Goal: Task Accomplishment & Management: Manage account settings

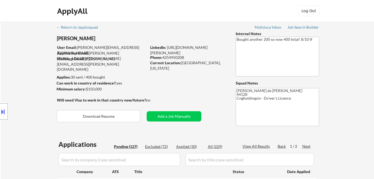
select select ""pending""
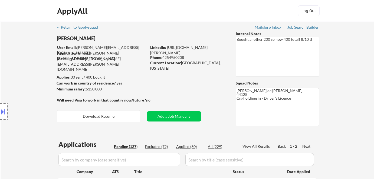
select select ""pending""
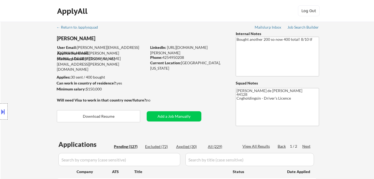
select select ""pending""
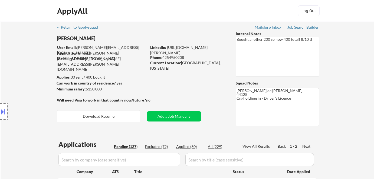
select select ""pending""
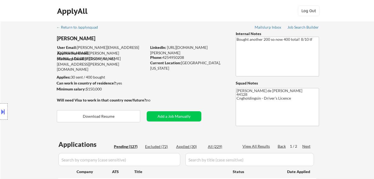
select select ""pending""
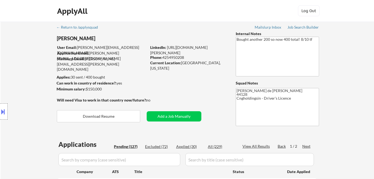
select select ""pending""
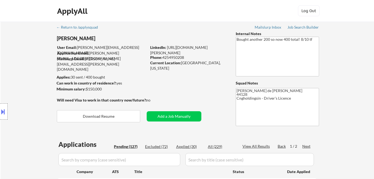
select select ""pending""
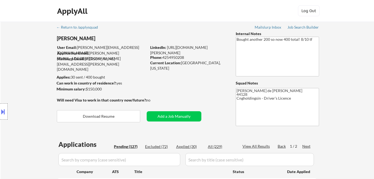
select select ""pending""
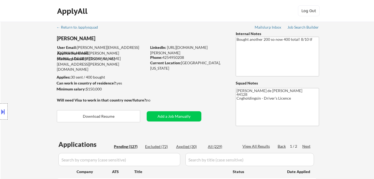
select select ""pending""
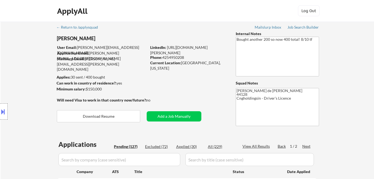
select select ""pending""
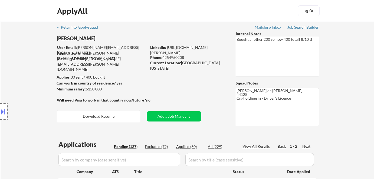
select select ""pending""
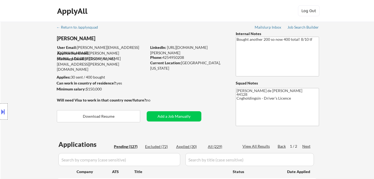
select select ""pending""
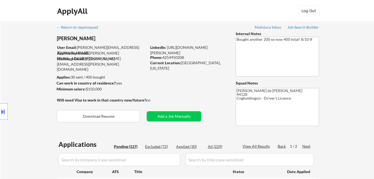
select select ""pending""
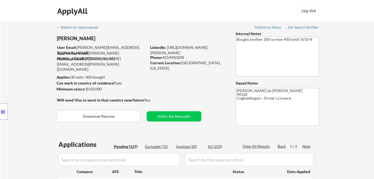
select select ""pending""
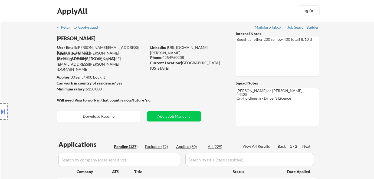
select select ""pending""
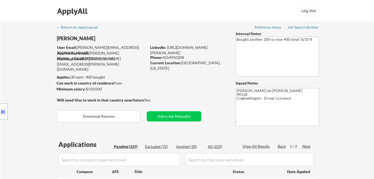
select select ""pending""
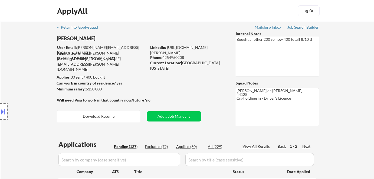
select select ""pending""
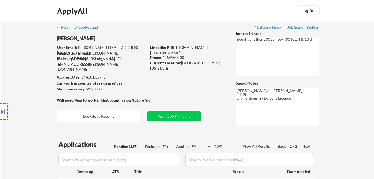
select select ""pending""
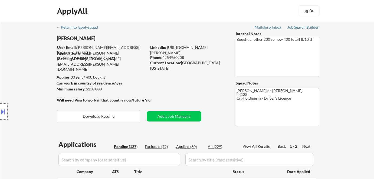
select select ""pending""
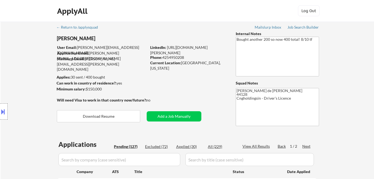
select select ""pending""
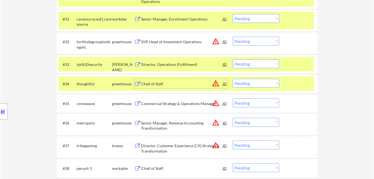
scroll to position [828, 0]
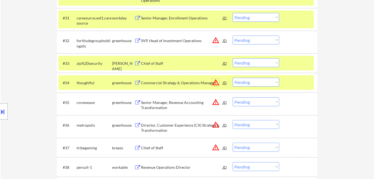
click at [214, 84] on button "warning_amber" at bounding box center [216, 83] width 8 height 8
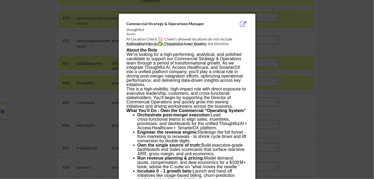
click at [322, 78] on div at bounding box center [187, 89] width 374 height 179
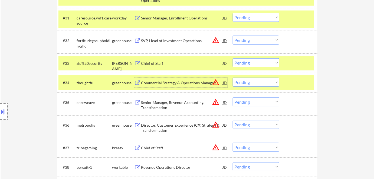
click at [198, 82] on div "Commercial Strategy & Operations Manager" at bounding box center [182, 82] width 82 height 5
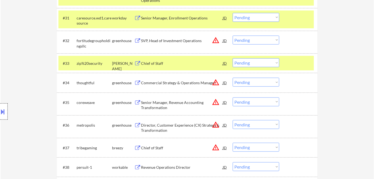
click at [6, 115] on div at bounding box center [4, 112] width 8 height 16
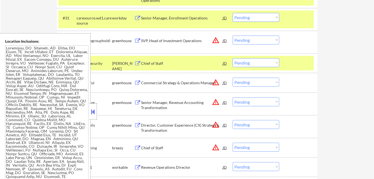
scroll to position [243, 0]
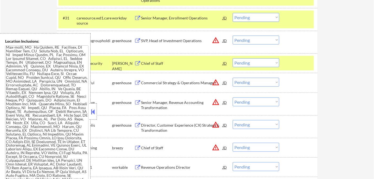
click at [94, 116] on div at bounding box center [93, 112] width 8 height 16
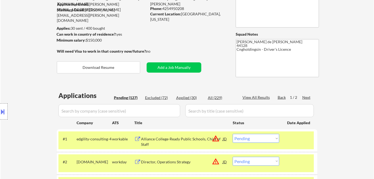
scroll to position [821, 0]
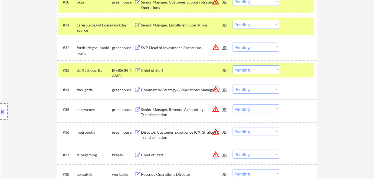
click at [216, 89] on button "warning_amber" at bounding box center [216, 90] width 8 height 8
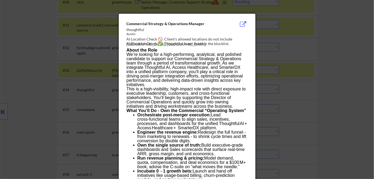
click at [336, 101] on div at bounding box center [187, 89] width 374 height 179
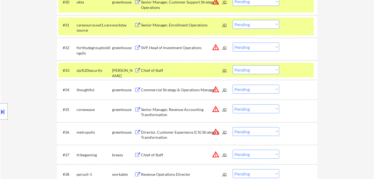
drag, startPoint x: 269, startPoint y: 88, endPoint x: 266, endPoint y: 91, distance: 3.8
click at [268, 88] on select "Choose an option... Pending Applied Excluded (Questions) Excluded (Expired) Exc…" at bounding box center [256, 89] width 47 height 9
click at [233, 85] on select "Choose an option... Pending Applied Excluded (Questions) Excluded (Expired) Exc…" at bounding box center [256, 89] width 47 height 9
select select ""pending""
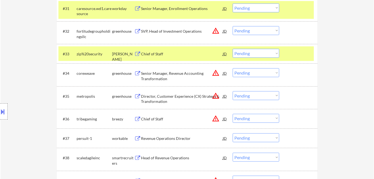
scroll to position [846, 0]
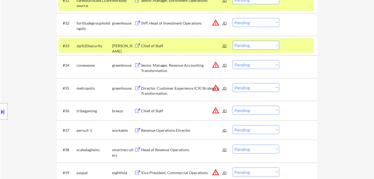
click at [217, 111] on button "warning_amber" at bounding box center [216, 111] width 8 height 8
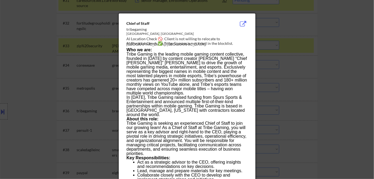
click at [361, 109] on div at bounding box center [187, 89] width 374 height 179
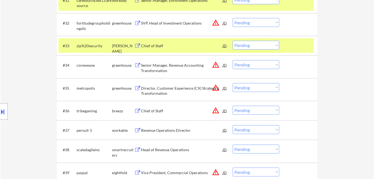
click at [159, 108] on div "Chief of Staff" at bounding box center [182, 111] width 82 height 10
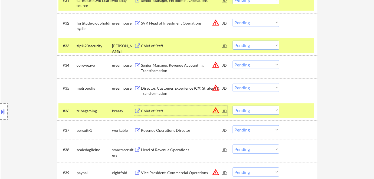
click at [217, 111] on button "warning_amber" at bounding box center [216, 111] width 8 height 8
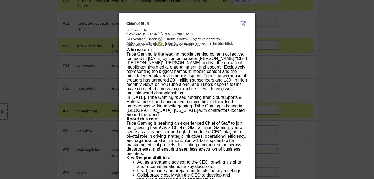
click at [293, 120] on div at bounding box center [187, 89] width 374 height 179
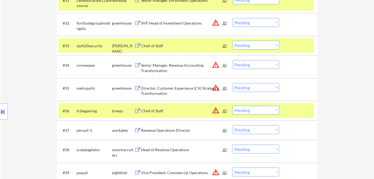
click at [5, 116] on div at bounding box center [4, 112] width 8 height 16
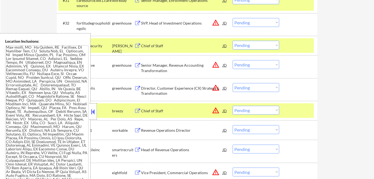
click at [93, 117] on div at bounding box center [93, 112] width 8 height 16
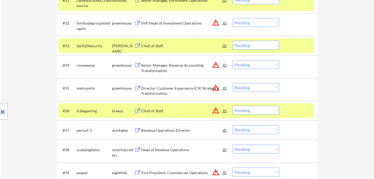
click at [215, 112] on button "warning_amber" at bounding box center [216, 111] width 8 height 8
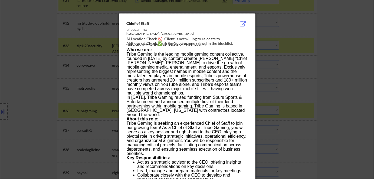
click at [324, 127] on div at bounding box center [187, 89] width 374 height 179
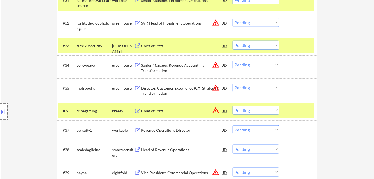
click at [264, 113] on select "Choose an option... Pending Applied Excluded (Questions) Excluded (Expired) Exc…" at bounding box center [256, 110] width 47 height 9
click at [233, 106] on select "Choose an option... Pending Applied Excluded (Questions) Excluded (Expired) Exc…" at bounding box center [256, 110] width 47 height 9
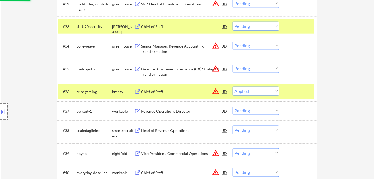
scroll to position [871, 0]
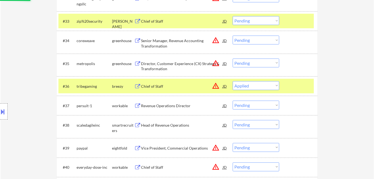
click at [168, 105] on div "Revenue Operations Director" at bounding box center [182, 105] width 82 height 5
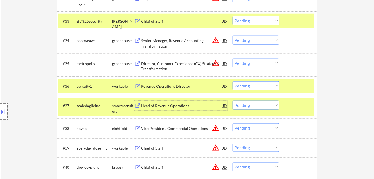
drag, startPoint x: 258, startPoint y: 84, endPoint x: 255, endPoint y: 88, distance: 4.7
click at [258, 84] on select "Choose an option... Pending Applied Excluded (Questions) Excluded (Expired) Exc…" at bounding box center [256, 85] width 47 height 9
drag, startPoint x: 367, startPoint y: 67, endPoint x: 358, endPoint y: 67, distance: 9.0
click at [278, 87] on select "Choose an option... Pending Applied Excluded (Questions) Excluded (Expired) Exc…" at bounding box center [256, 85] width 47 height 9
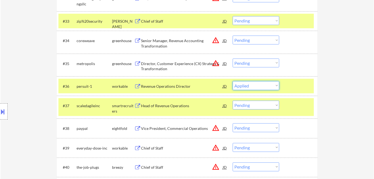
click at [233, 81] on select "Choose an option... Pending Applied Excluded (Questions) Excluded (Expired) Exc…" at bounding box center [256, 85] width 47 height 9
select select ""pending""
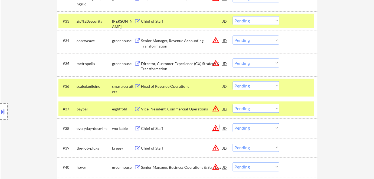
click at [214, 128] on button "warning_amber" at bounding box center [216, 128] width 8 height 8
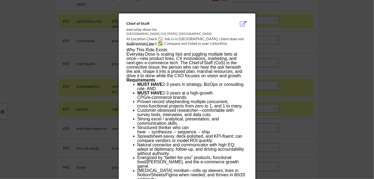
click at [340, 127] on div at bounding box center [187, 89] width 374 height 179
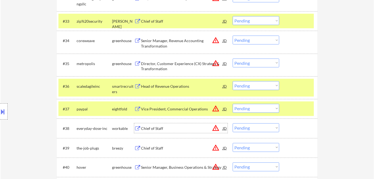
click at [160, 127] on div "Chief of Staff" at bounding box center [182, 128] width 82 height 5
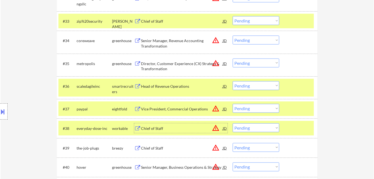
click at [239, 128] on select "Choose an option... Pending Applied Excluded (Questions) Excluded (Expired) Exc…" at bounding box center [256, 128] width 47 height 9
click at [233, 124] on select "Choose an option... Pending Applied Excluded (Questions) Excluded (Expired) Exc…" at bounding box center [256, 128] width 47 height 9
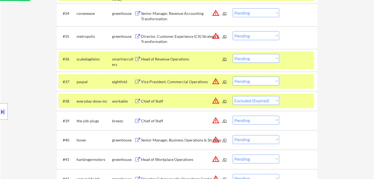
scroll to position [920, 0]
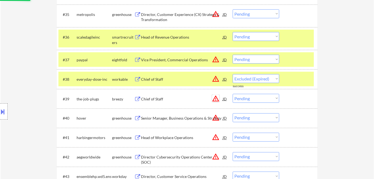
click at [212, 98] on button "warning_amber" at bounding box center [216, 99] width 8 height 8
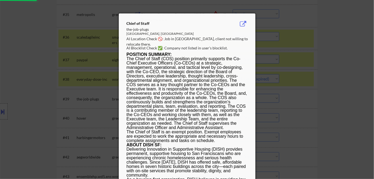
select select ""pending""
click at [314, 103] on div at bounding box center [187, 89] width 374 height 179
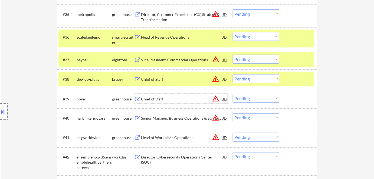
click at [156, 97] on div "Chief of Staff" at bounding box center [182, 99] width 82 height 5
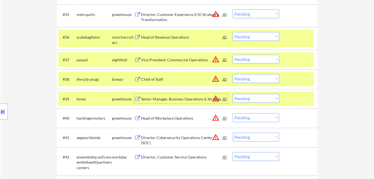
click at [256, 99] on select "Choose an option... Pending Applied Excluded (Questions) Excluded (Expired) Exc…" at bounding box center [256, 98] width 47 height 9
click at [233, 94] on select "Choose an option... Pending Applied Excluded (Questions) Excluded (Expired) Exc…" at bounding box center [256, 98] width 47 height 9
click at [162, 79] on div "Chief of Staff" at bounding box center [182, 79] width 82 height 5
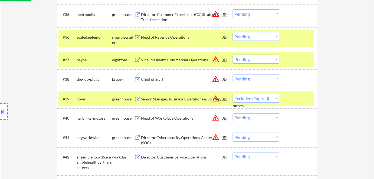
select select ""pending""
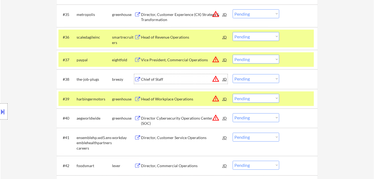
click at [260, 80] on select "Choose an option... Pending Applied Excluded (Questions) Excluded (Expired) Exc…" at bounding box center [256, 78] width 47 height 9
click at [233, 74] on select "Choose an option... Pending Applied Excluded (Questions) Excluded (Expired) Exc…" at bounding box center [256, 78] width 47 height 9
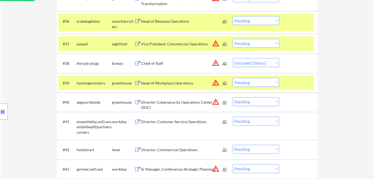
scroll to position [944, 0]
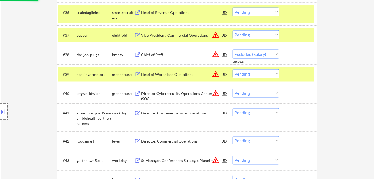
select select ""pending""
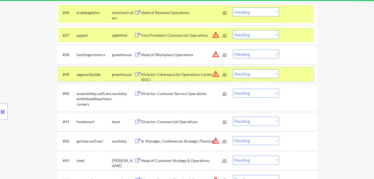
click at [199, 79] on div "#39 aegworldwide greenhouse Director Cybersecurity Operations Center (SOC) JD w…" at bounding box center [185, 74] width 255 height 15
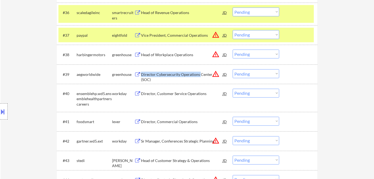
click at [200, 74] on div "Director Cybersecurity Operations Center (SOC)" at bounding box center [182, 77] width 82 height 11
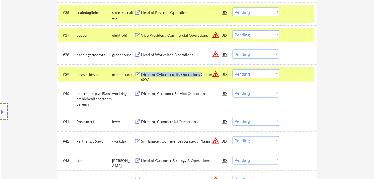
click at [253, 75] on select "Choose an option... Pending Applied Excluded (Questions) Excluded (Expired) Exc…" at bounding box center [256, 73] width 47 height 9
click at [233, 69] on select "Choose an option... Pending Applied Excluded (Questions) Excluded (Expired) Exc…" at bounding box center [256, 73] width 47 height 9
select select ""pending""
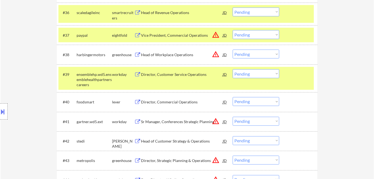
click at [170, 98] on div "Director, Commercial Operations" at bounding box center [182, 102] width 82 height 10
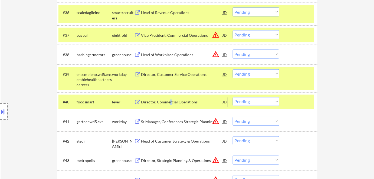
click at [251, 102] on select "Choose an option... Pending Applied Excluded (Questions) Excluded (Expired) Exc…" at bounding box center [256, 101] width 47 height 9
click at [233, 97] on select "Choose an option... Pending Applied Excluded (Questions) Excluded (Expired) Exc…" at bounding box center [256, 101] width 47 height 9
select select ""pending""
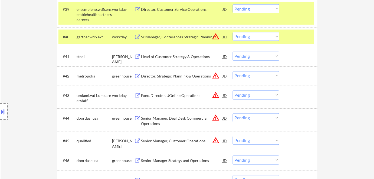
scroll to position [1018, 0]
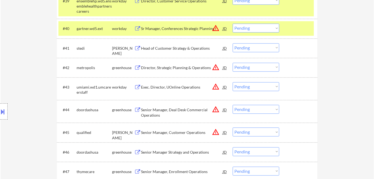
click at [215, 67] on button "warning_amber" at bounding box center [216, 68] width 8 height 8
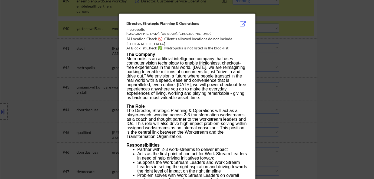
click at [304, 78] on div at bounding box center [187, 89] width 374 height 179
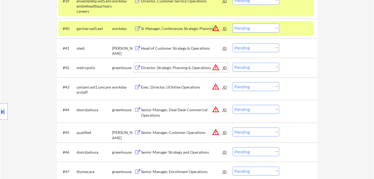
click at [181, 66] on div "Director, Strategic Planning & Operations" at bounding box center [182, 67] width 82 height 5
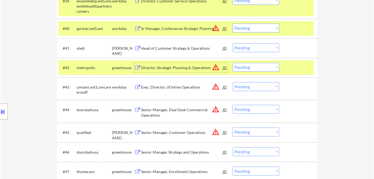
click at [0, 112] on button at bounding box center [3, 111] width 6 height 9
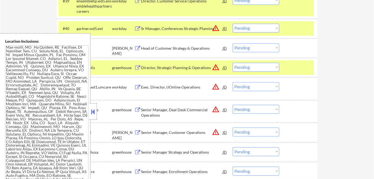
scroll to position [2269, 0]
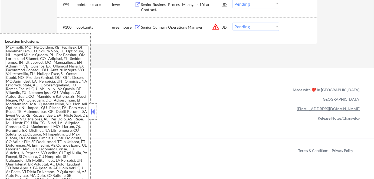
drag, startPoint x: 95, startPoint y: 116, endPoint x: 111, endPoint y: 53, distance: 65.0
click at [95, 115] on div at bounding box center [93, 112] width 8 height 16
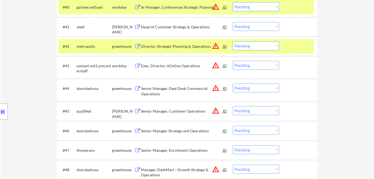
scroll to position [1045, 0]
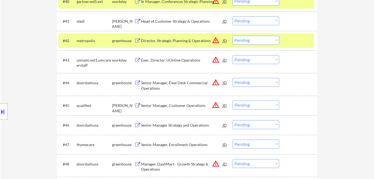
click at [0, 108] on button at bounding box center [3, 111] width 6 height 9
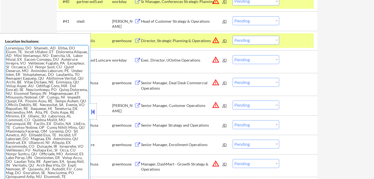
scroll to position [407, 0]
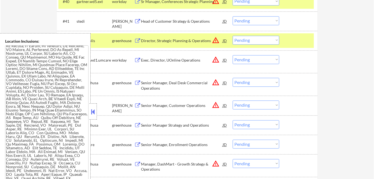
click at [91, 109] on button at bounding box center [93, 112] width 6 height 8
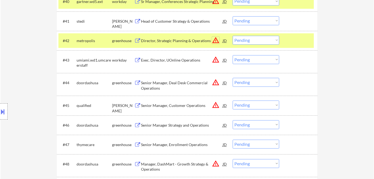
click at [215, 39] on button "warning_amber" at bounding box center [216, 40] width 8 height 8
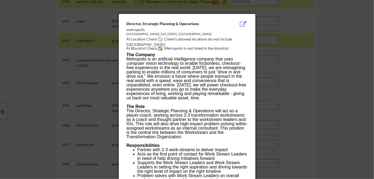
click at [307, 64] on div at bounding box center [187, 89] width 374 height 179
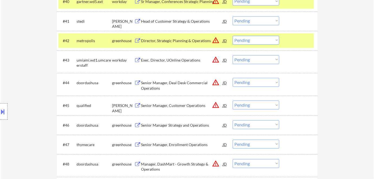
click at [250, 41] on select "Choose an option... Pending Applied Excluded (Questions) Excluded (Expired) Exc…" at bounding box center [256, 40] width 47 height 9
click at [233, 36] on select "Choose an option... Pending Applied Excluded (Questions) Excluded (Expired) Exc…" at bounding box center [256, 40] width 47 height 9
select select ""pending""
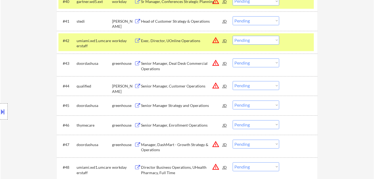
click at [217, 86] on button "warning_amber" at bounding box center [216, 86] width 8 height 8
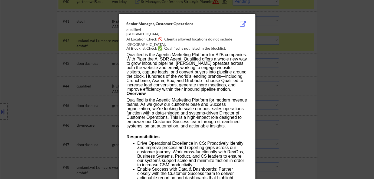
click at [11, 57] on div at bounding box center [187, 89] width 374 height 179
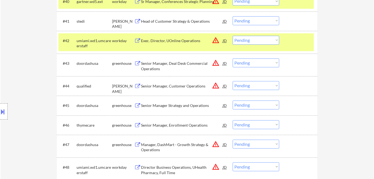
click at [215, 85] on button "warning_amber" at bounding box center [216, 86] width 8 height 8
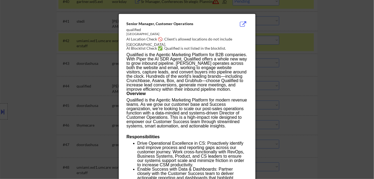
click at [348, 58] on div at bounding box center [187, 89] width 374 height 179
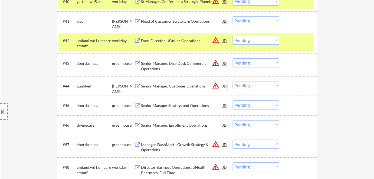
click at [187, 85] on div "Senior Manager, Customer Operations" at bounding box center [182, 86] width 82 height 5
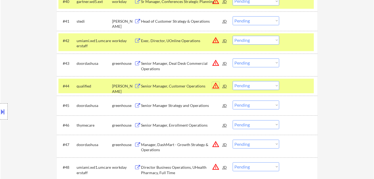
click at [217, 86] on button "warning_amber" at bounding box center [216, 86] width 8 height 8
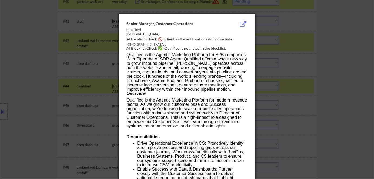
click at [334, 98] on div at bounding box center [187, 89] width 374 height 179
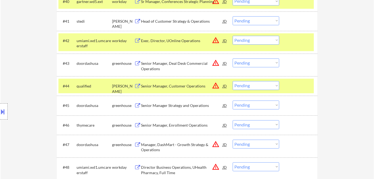
click at [266, 86] on select "Choose an option... Pending Applied Excluded (Questions) Excluded (Expired) Exc…" at bounding box center [256, 85] width 47 height 9
click at [233, 81] on select "Choose an option... Pending Applied Excluded (Questions) Excluded (Expired) Exc…" at bounding box center [256, 85] width 47 height 9
select select ""pending""
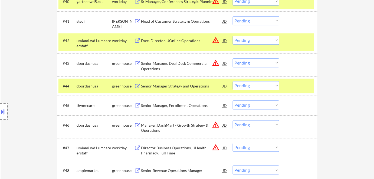
scroll to position [1070, 0]
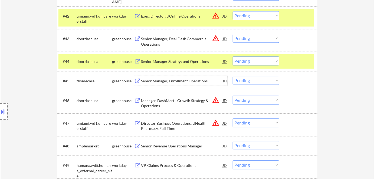
click at [178, 81] on div "Senior Manager, Enrollment Operations" at bounding box center [182, 80] width 82 height 5
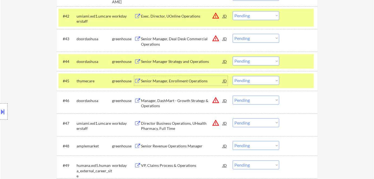
click at [249, 83] on select "Choose an option... Pending Applied Excluded (Questions) Excluded (Expired) Exc…" at bounding box center [256, 80] width 47 height 9
click at [233, 76] on select "Choose an option... Pending Applied Excluded (Questions) Excluded (Expired) Exc…" at bounding box center [256, 80] width 47 height 9
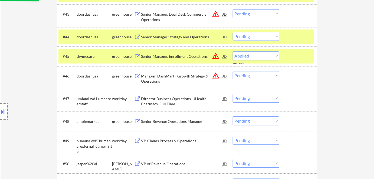
select select ""pending""
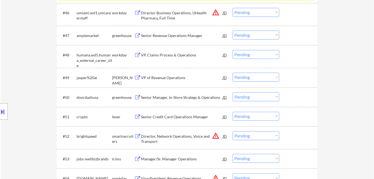
scroll to position [1168, 0]
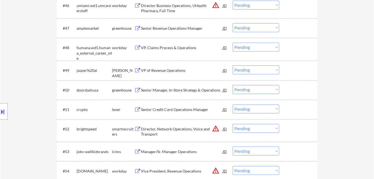
click at [190, 111] on div "Senior Credit Card Operations Manager" at bounding box center [182, 109] width 82 height 5
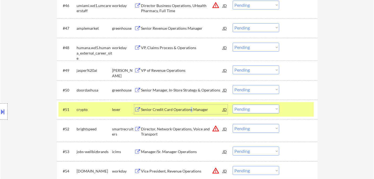
click at [250, 108] on select "Choose an option... Pending Applied Excluded (Questions) Excluded (Expired) Exc…" at bounding box center [256, 109] width 47 height 9
click at [233, 105] on select "Choose an option... Pending Applied Excluded (Questions) Excluded (Expired) Exc…" at bounding box center [256, 109] width 47 height 9
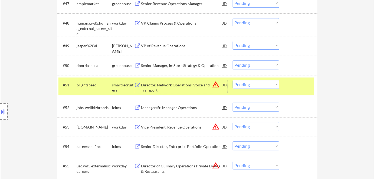
click at [152, 89] on div "Director, Network Operations, Voice and Transport" at bounding box center [182, 87] width 82 height 11
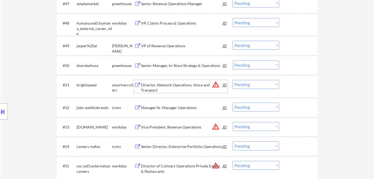
click at [244, 85] on select "Choose an option... Pending Applied Excluded (Questions) Excluded (Expired) Exc…" at bounding box center [256, 84] width 47 height 9
click at [233, 80] on select "Choose an option... Pending Applied Excluded (Questions) Excluded (Expired) Exc…" at bounding box center [256, 84] width 47 height 9
click at [175, 109] on div "Manager/Sr. Manager Operations" at bounding box center [182, 107] width 82 height 5
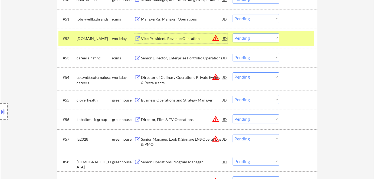
scroll to position [1267, 0]
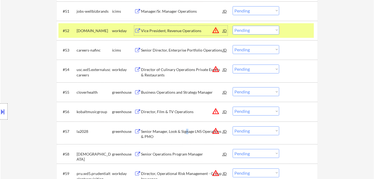
click at [186, 130] on div "Senior Manager, Look & Signage LNS Operations & PMO" at bounding box center [182, 134] width 82 height 11
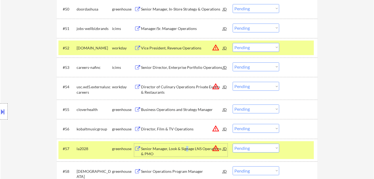
scroll to position [1242, 0]
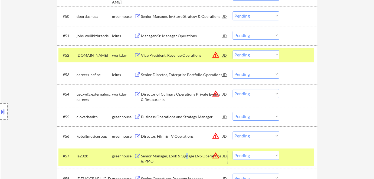
click at [241, 38] on select "Choose an option... Pending Applied Excluded (Questions) Excluded (Expired) Exc…" at bounding box center [256, 35] width 47 height 9
click at [233, 31] on select "Choose an option... Pending Applied Excluded (Questions) Excluded (Expired) Exc…" at bounding box center [256, 35] width 47 height 9
select select ""pending""
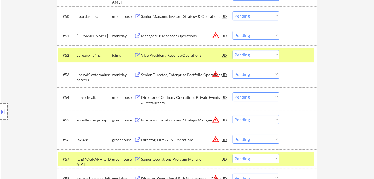
click at [247, 140] on select "Choose an option... Pending Applied Excluded (Questions) Excluded (Expired) Exc…" at bounding box center [256, 139] width 47 height 9
click at [233, 135] on select "Choose an option... Pending Applied Excluded (Questions) Excluded (Expired) Exc…" at bounding box center [256, 139] width 47 height 9
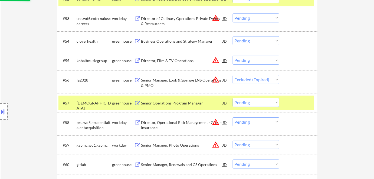
scroll to position [1316, 0]
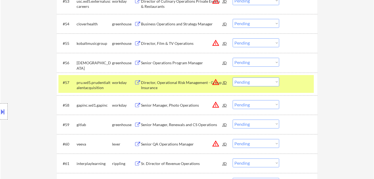
click at [165, 61] on div "Senior Operations Program Manager" at bounding box center [182, 62] width 82 height 5
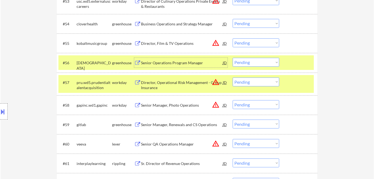
click at [244, 65] on select "Choose an option... Pending Applied Excluded (Questions) Excluded (Expired) Exc…" at bounding box center [256, 62] width 47 height 9
click at [233, 58] on select "Choose an option... Pending Applied Excluded (Questions) Excluded (Expired) Exc…" at bounding box center [256, 62] width 47 height 9
select select ""pending""
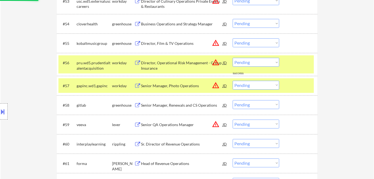
scroll to position [1340, 0]
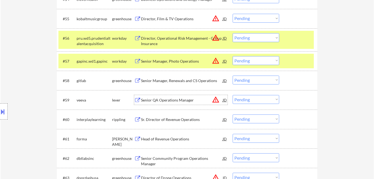
click at [169, 98] on div "Senior QA Operations Manager" at bounding box center [182, 100] width 82 height 5
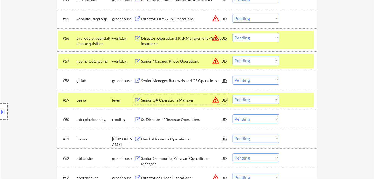
click at [247, 100] on select "Choose an option... Pending Applied Excluded (Questions) Excluded (Expired) Exc…" at bounding box center [256, 99] width 47 height 9
click at [233, 95] on select "Choose an option... Pending Applied Excluded (Questions) Excluded (Expired) Exc…" at bounding box center [256, 99] width 47 height 9
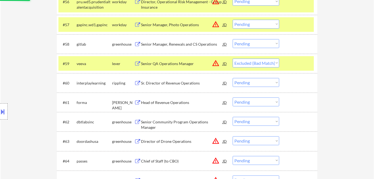
scroll to position [1389, 0]
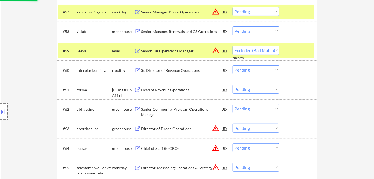
select select ""pending""
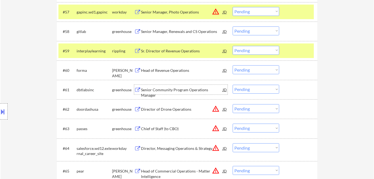
click at [170, 88] on div "Senior Community Program Operations Manager" at bounding box center [182, 92] width 82 height 11
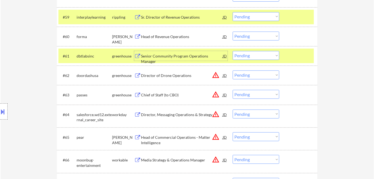
scroll to position [1439, 0]
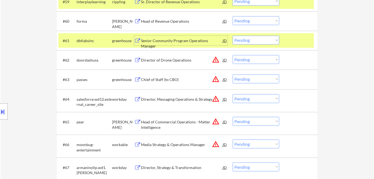
click at [212, 79] on button "warning_amber" at bounding box center [216, 79] width 8 height 8
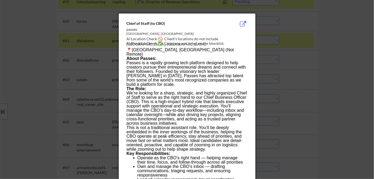
click at [337, 99] on div at bounding box center [187, 89] width 374 height 179
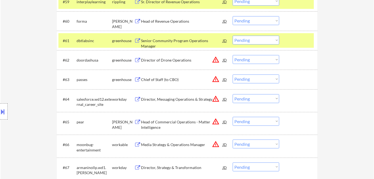
click at [162, 75] on div "Chief of Staff (to CBO)" at bounding box center [182, 80] width 82 height 10
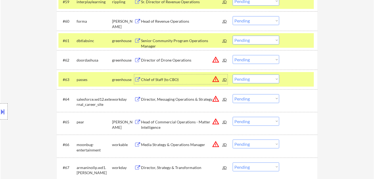
click at [259, 79] on select "Choose an option... Pending Applied Excluded (Questions) Excluded (Expired) Exc…" at bounding box center [256, 79] width 47 height 9
click at [233, 75] on select "Choose an option... Pending Applied Excluded (Questions) Excluded (Expired) Exc…" at bounding box center [256, 79] width 47 height 9
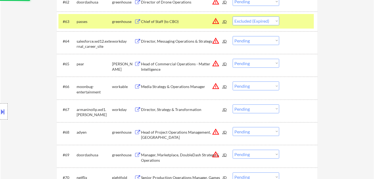
scroll to position [1512, 0]
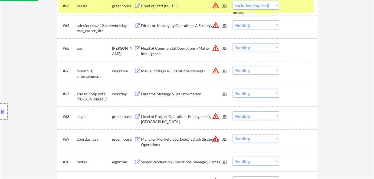
click at [197, 72] on div "Media Strategy & Operations Manager" at bounding box center [182, 70] width 82 height 5
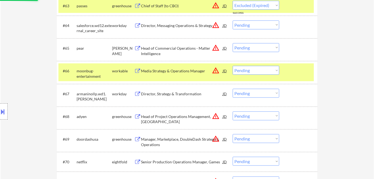
select select ""pending""
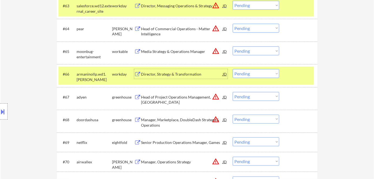
click at [247, 51] on select "Choose an option... Pending Applied Excluded (Questions) Excluded (Expired) Exc…" at bounding box center [256, 51] width 47 height 9
click at [233, 47] on select "Choose an option... Pending Applied Excluded (Questions) Excluded (Expired) Exc…" at bounding box center [256, 51] width 47 height 9
click at [177, 75] on div "Director, Strategy & Transformation" at bounding box center [182, 74] width 82 height 5
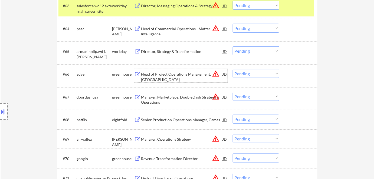
click at [247, 52] on select "Choose an option... Pending Applied Excluded (Questions) Excluded (Expired) Exc…" at bounding box center [256, 51] width 47 height 9
click at [233, 47] on select "Choose an option... Pending Applied Excluded (Questions) Excluded (Expired) Exc…" at bounding box center [256, 51] width 47 height 9
select select ""pending""
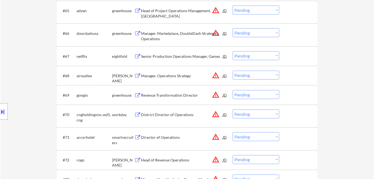
scroll to position [1562, 0]
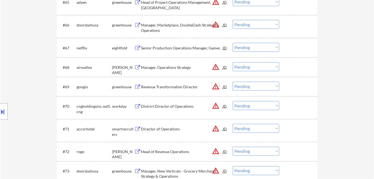
click at [215, 89] on button "warning_amber" at bounding box center [216, 87] width 8 height 8
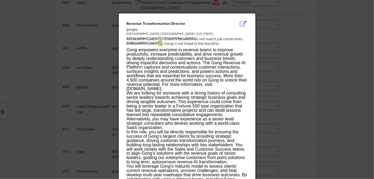
click at [313, 94] on div at bounding box center [187, 89] width 374 height 179
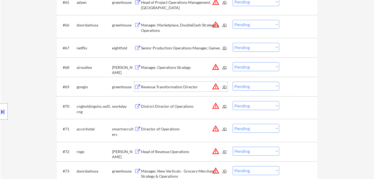
click at [192, 89] on div "Revenue Transformation Director" at bounding box center [182, 86] width 82 height 5
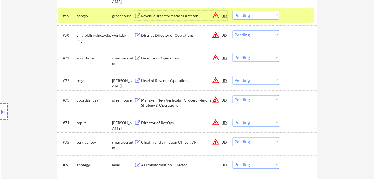
scroll to position [1635, 0]
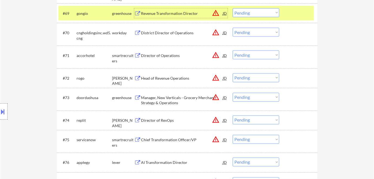
click at [215, 54] on button "warning_amber" at bounding box center [216, 55] width 8 height 8
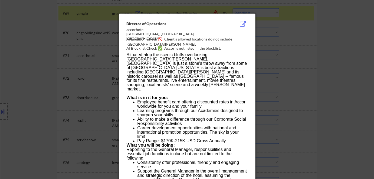
click at [300, 75] on div at bounding box center [187, 89] width 374 height 179
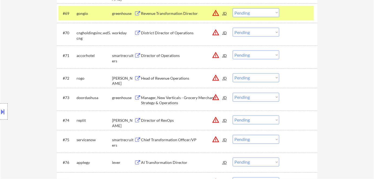
click at [164, 56] on div "Director of Operations" at bounding box center [182, 55] width 82 height 5
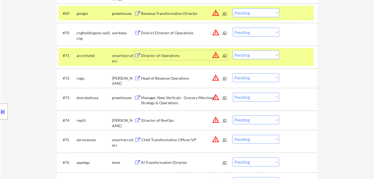
click at [268, 56] on select "Choose an option... Pending Applied Excluded (Questions) Excluded (Expired) Exc…" at bounding box center [256, 55] width 47 height 9
click at [233, 51] on select "Choose an option... Pending Applied Excluded (Questions) Excluded (Expired) Exc…" at bounding box center [256, 55] width 47 height 9
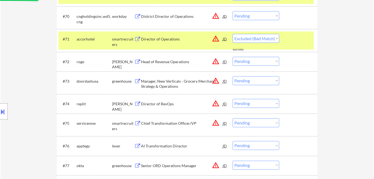
select select ""pending""
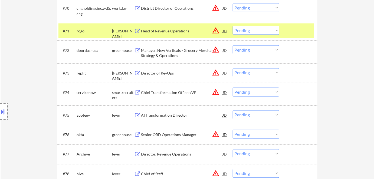
click at [217, 74] on button "warning_amber" at bounding box center [216, 73] width 8 height 8
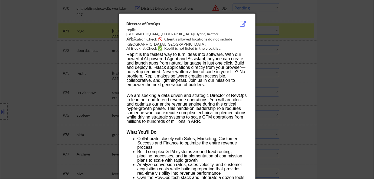
click at [307, 87] on div at bounding box center [187, 89] width 374 height 179
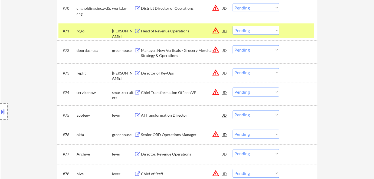
click at [161, 71] on div "Director of RevOps" at bounding box center [182, 73] width 82 height 5
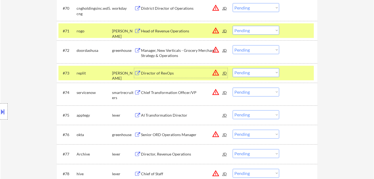
click at [255, 73] on select "Choose an option... Pending Applied Excluded (Questions) Excluded (Expired) Exc…" at bounding box center [256, 72] width 47 height 9
click at [233, 68] on select "Choose an option... Pending Applied Excluded (Questions) Excluded (Expired) Exc…" at bounding box center [256, 72] width 47 height 9
select select ""pending""
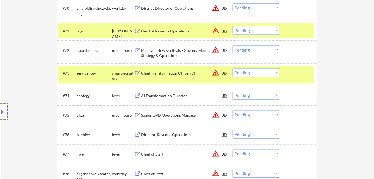
click at [172, 95] on div "AI Transformation Director" at bounding box center [182, 96] width 82 height 5
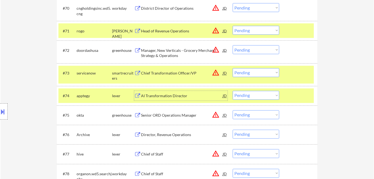
click at [247, 96] on select "Choose an option... Pending Applied Excluded (Questions) Excluded (Expired) Exc…" at bounding box center [256, 95] width 47 height 9
click at [233, 91] on select "Choose an option... Pending Applied Excluded (Questions) Excluded (Expired) Exc…" at bounding box center [256, 95] width 47 height 9
select select ""pending""
click at [172, 135] on div "Chief of Staff" at bounding box center [182, 134] width 82 height 5
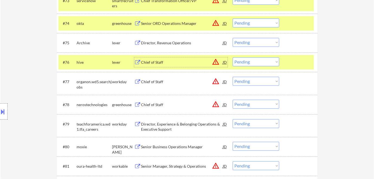
scroll to position [1734, 0]
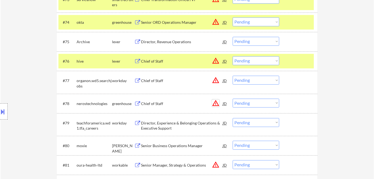
click at [216, 103] on button "warning_amber" at bounding box center [216, 103] width 8 height 8
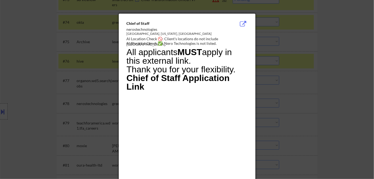
click at [313, 104] on div at bounding box center [187, 89] width 374 height 179
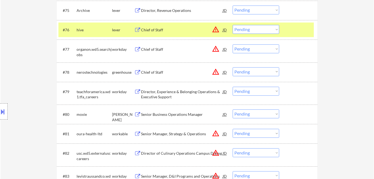
scroll to position [1783, 0]
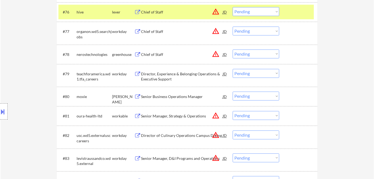
click at [188, 101] on div "#80 [PERSON_NAME] Senior Business Operations Manager JD warning_amber Choose an…" at bounding box center [185, 96] width 255 height 15
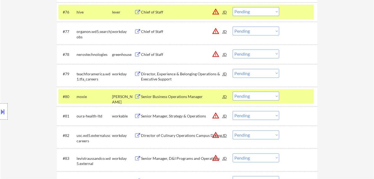
click at [186, 98] on div "Senior Business Operations Manager" at bounding box center [182, 96] width 82 height 5
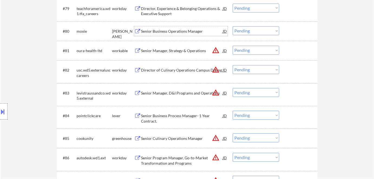
scroll to position [1856, 0]
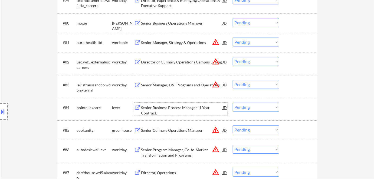
click at [176, 109] on div "Senior Business Process Manager- 1 Year Contract." at bounding box center [182, 110] width 82 height 11
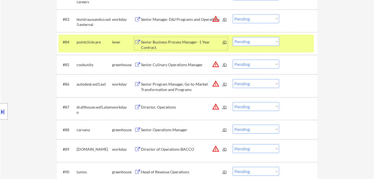
scroll to position [1930, 0]
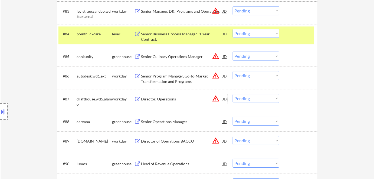
click at [161, 100] on div "Director, Operations" at bounding box center [182, 99] width 82 height 5
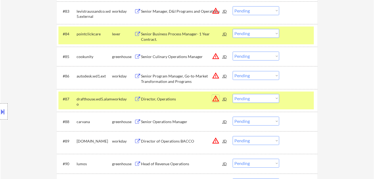
click at [215, 99] on button "warning_amber" at bounding box center [216, 99] width 8 height 8
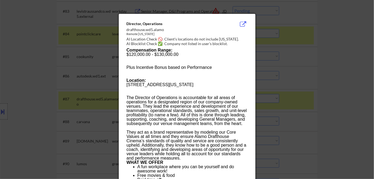
click at [295, 119] on div at bounding box center [187, 89] width 374 height 179
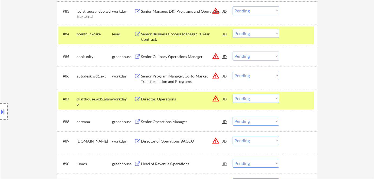
click at [270, 99] on select "Choose an option... Pending Applied Excluded (Questions) Excluded (Expired) Exc…" at bounding box center [256, 98] width 47 height 9
click at [233, 94] on select "Choose an option... Pending Applied Excluded (Questions) Excluded (Expired) Exc…" at bounding box center [256, 98] width 47 height 9
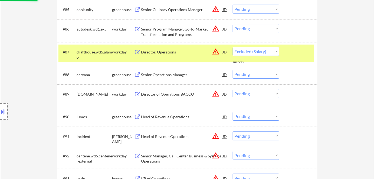
scroll to position [1979, 0]
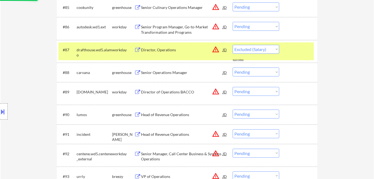
select select ""pending""
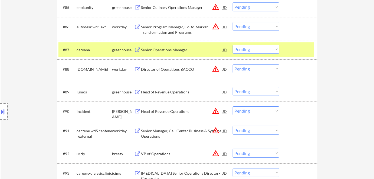
click at [192, 69] on div "Director of Operations BACCO" at bounding box center [182, 69] width 82 height 5
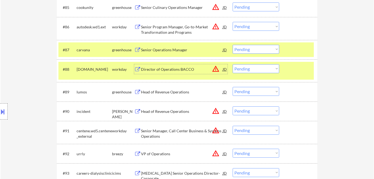
drag, startPoint x: 264, startPoint y: 68, endPoint x: 264, endPoint y: 71, distance: 2.7
click at [264, 68] on select "Choose an option... Pending Applied Excluded (Questions) Excluded (Expired) Exc…" at bounding box center [256, 68] width 47 height 9
click at [233, 64] on select "Choose an option... Pending Applied Excluded (Questions) Excluded (Expired) Exc…" at bounding box center [256, 68] width 47 height 9
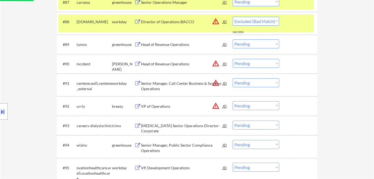
scroll to position [2029, 0]
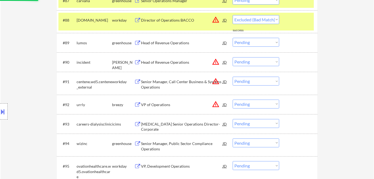
select select ""pending""
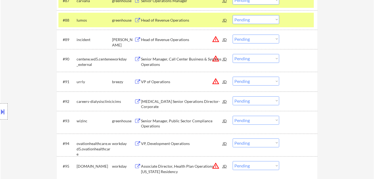
click at [167, 82] on div "VP of Operations" at bounding box center [182, 81] width 82 height 5
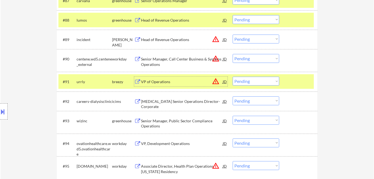
click at [248, 83] on select "Choose an option... Pending Applied Excluded (Questions) Excluded (Expired) Exc…" at bounding box center [256, 81] width 47 height 9
click at [233, 77] on select "Choose an option... Pending Applied Excluded (Questions) Excluded (Expired) Exc…" at bounding box center [256, 81] width 47 height 9
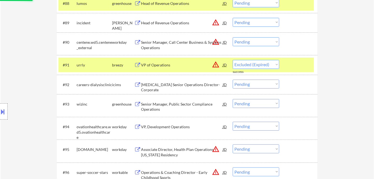
scroll to position [2053, 0]
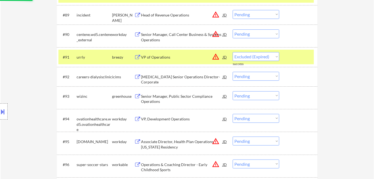
select select ""pending""
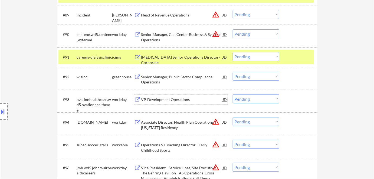
click at [160, 99] on div "VP, Development Operations" at bounding box center [182, 99] width 82 height 5
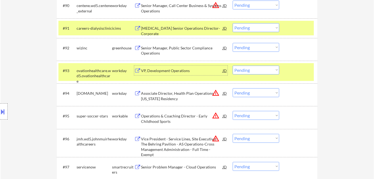
scroll to position [2102, 0]
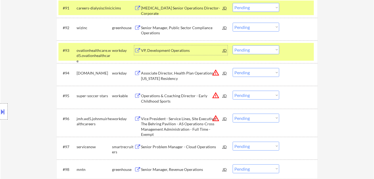
click at [167, 101] on div "Operations & Coaching Director - Early Childhood Sports" at bounding box center [182, 98] width 82 height 11
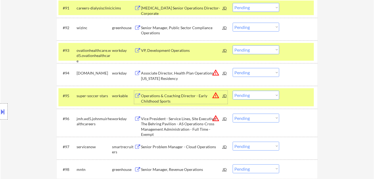
click at [259, 96] on select "Choose an option... Pending Applied Excluded (Questions) Excluded (Expired) Exc…" at bounding box center [256, 95] width 47 height 9
click at [233, 91] on select "Choose an option... Pending Applied Excluded (Questions) Excluded (Expired) Exc…" at bounding box center [256, 95] width 47 height 9
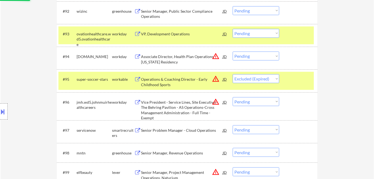
scroll to position [2127, 0]
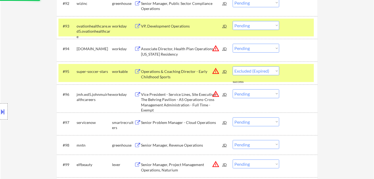
select select ""pending""
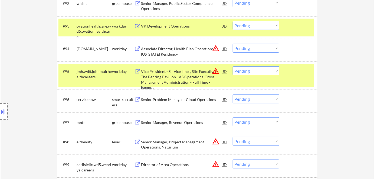
click at [165, 122] on div "Senior Manager, Revenue Operations" at bounding box center [182, 122] width 82 height 5
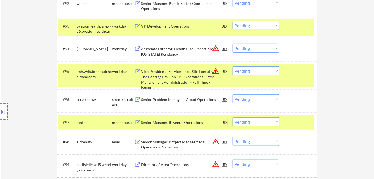
click at [249, 119] on select "Choose an option... Pending Applied Excluded (Questions) Excluded (Expired) Exc…" at bounding box center [256, 122] width 47 height 9
click at [233, 118] on select "Choose an option... Pending Applied Excluded (Questions) Excluded (Expired) Exc…" at bounding box center [256, 122] width 47 height 9
select select ""pending""
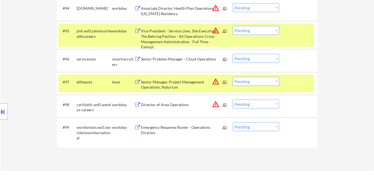
scroll to position [2176, 0]
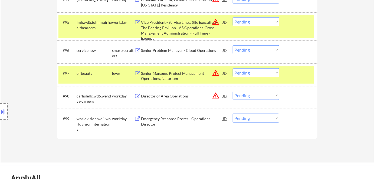
click at [185, 95] on div "Director of Area Operations" at bounding box center [182, 96] width 82 height 5
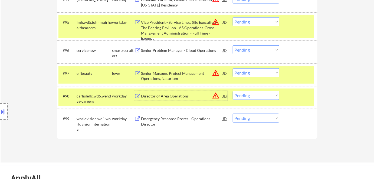
click at [272, 97] on select "Choose an option... Pending Applied Excluded (Questions) Excluded (Expired) Exc…" at bounding box center [256, 95] width 47 height 9
click at [233, 91] on select "Choose an option... Pending Applied Excluded (Questions) Excluded (Expired) Exc…" at bounding box center [256, 95] width 47 height 9
click at [166, 79] on div "Senior Manager, Project Management Operations, Naturium" at bounding box center [182, 76] width 82 height 11
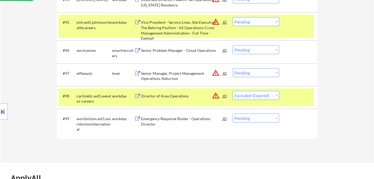
select select ""pending""
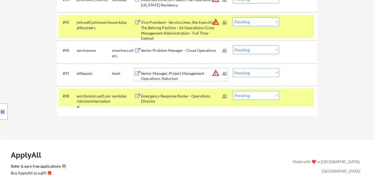
drag, startPoint x: 242, startPoint y: 71, endPoint x: 251, endPoint y: 76, distance: 10.2
click at [242, 71] on select "Choose an option... Pending Applied Excluded (Questions) Excluded (Expired) Exc…" at bounding box center [256, 72] width 47 height 9
click at [233, 68] on select "Choose an option... Pending Applied Excluded (Questions) Excluded (Expired) Exc…" at bounding box center [256, 72] width 47 height 9
select select ""pending""
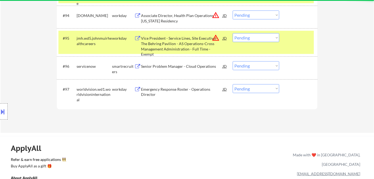
scroll to position [2151, 0]
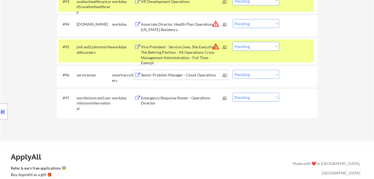
click at [192, 73] on div "Senior Problem Manager - Cloud Operations" at bounding box center [182, 74] width 82 height 5
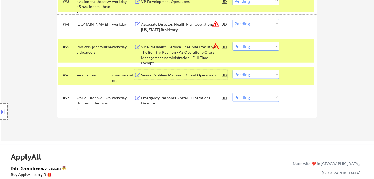
click at [270, 74] on select "Choose an option... Pending Applied Excluded (Questions) Excluded (Expired) Exc…" at bounding box center [256, 74] width 47 height 9
click at [233, 70] on select "Choose an option... Pending Applied Excluded (Questions) Excluded (Expired) Exc…" at bounding box center [256, 74] width 47 height 9
select select ""pending""
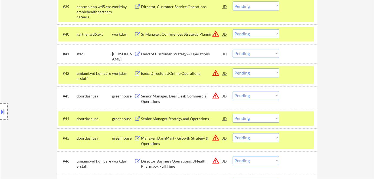
scroll to position [1015, 0]
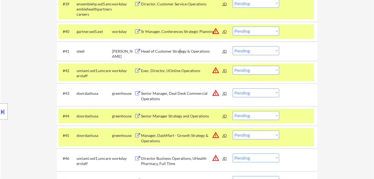
click at [179, 49] on div "Head of Customer Strategy & Operations" at bounding box center [182, 51] width 82 height 5
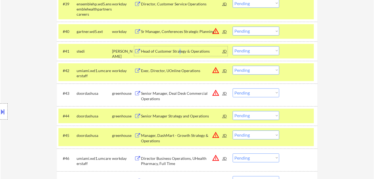
drag, startPoint x: 247, startPoint y: 46, endPoint x: 249, endPoint y: 51, distance: 4.7
click at [247, 47] on select "Choose an option... Pending Applied Excluded (Questions) Excluded (Expired) Exc…" at bounding box center [256, 51] width 47 height 9
click at [249, 51] on select "Choose an option... Pending Applied Excluded (Questions) Excluded (Expired) Exc…" at bounding box center [256, 51] width 47 height 9
click at [233, 47] on select "Choose an option... Pending Applied Excluded (Questions) Excluded (Expired) Exc…" at bounding box center [256, 51] width 47 height 9
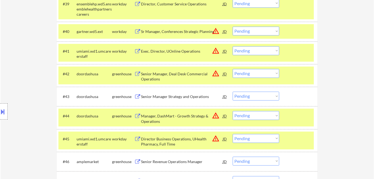
click at [214, 51] on button "warning_amber" at bounding box center [216, 51] width 8 height 8
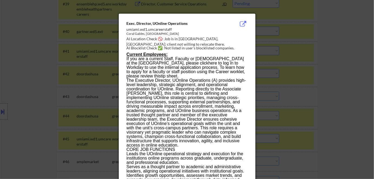
click at [317, 83] on div at bounding box center [187, 89] width 374 height 179
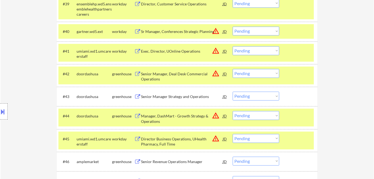
click at [158, 52] on div "Exec. Director, UOnline Operations" at bounding box center [182, 51] width 82 height 5
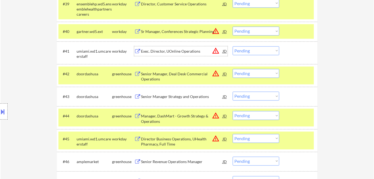
click at [241, 51] on select "Choose an option... Pending Applied Excluded (Questions) Excluded (Expired) Exc…" at bounding box center [256, 51] width 47 height 9
click at [233, 47] on select "Choose an option... Pending Applied Excluded (Questions) Excluded (Expired) Exc…" at bounding box center [256, 51] width 47 height 9
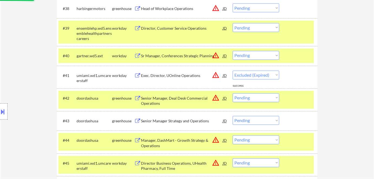
select select ""pending""
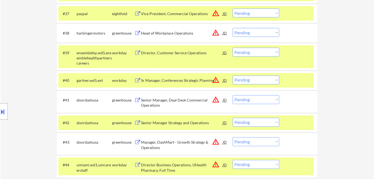
click at [178, 32] on div "Head of Workplace Operations" at bounding box center [182, 33] width 82 height 5
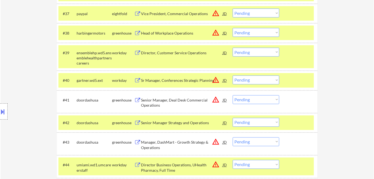
click at [6, 114] on button at bounding box center [3, 111] width 6 height 9
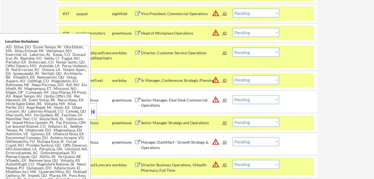
scroll to position [368, 0]
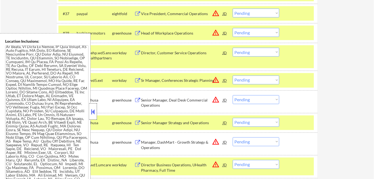
click at [92, 117] on div at bounding box center [93, 112] width 8 height 16
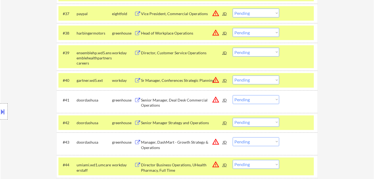
click at [238, 35] on select "Choose an option... Pending Applied Excluded (Questions) Excluded (Expired) Exc…" at bounding box center [256, 32] width 47 height 9
click at [214, 32] on button "warning_amber" at bounding box center [216, 33] width 8 height 8
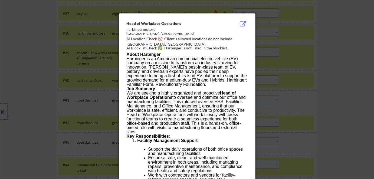
click at [301, 72] on div at bounding box center [187, 89] width 374 height 179
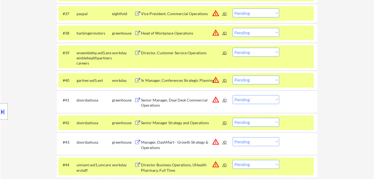
click at [261, 36] on select "Choose an option... Pending Applied Excluded (Questions) Excluded (Expired) Exc…" at bounding box center [256, 32] width 47 height 9
click at [233, 28] on select "Choose an option... Pending Applied Excluded (Questions) Excluded (Expired) Exc…" at bounding box center [256, 32] width 47 height 9
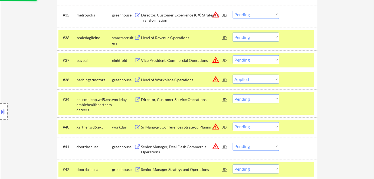
scroll to position [892, 0]
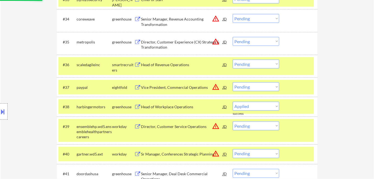
select select ""pending""
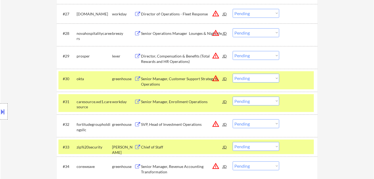
scroll to position [720, 0]
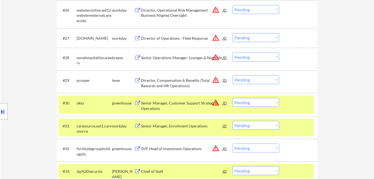
click at [184, 85] on div "Director, Compensation & Benefits (Total Rewards and HR Operations)" at bounding box center [182, 83] width 82 height 11
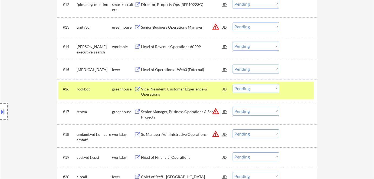
scroll to position [711, 0]
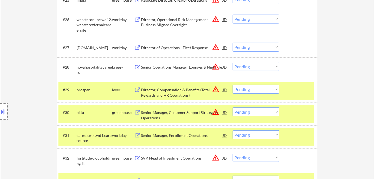
drag, startPoint x: 254, startPoint y: 90, endPoint x: 256, endPoint y: 93, distance: 3.5
click at [254, 89] on select "Choose an option... Pending Applied Excluded (Questions) Excluded (Expired) Exc…" at bounding box center [256, 89] width 47 height 9
click at [233, 85] on select "Choose an option... Pending Applied Excluded (Questions) Excluded (Expired) Exc…" at bounding box center [256, 89] width 47 height 9
click at [191, 49] on div "Director of Operations - Fleet Response" at bounding box center [182, 47] width 82 height 5
select select ""pending""
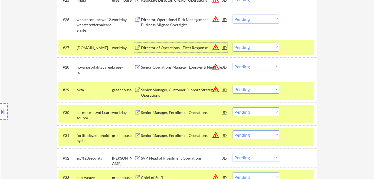
click at [262, 48] on select "Choose an option... Pending Applied Excluded (Questions) Excluded (Expired) Exc…" at bounding box center [256, 47] width 47 height 9
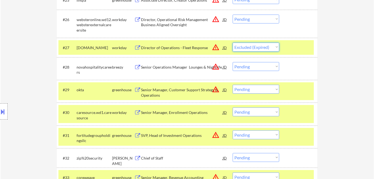
click at [233, 43] on select "Choose an option... Pending Applied Excluded (Questions) Excluded (Expired) Exc…" at bounding box center [256, 47] width 47 height 9
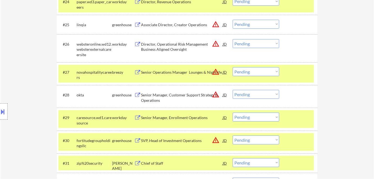
scroll to position [662, 0]
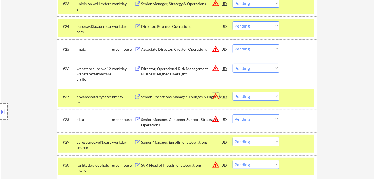
click at [214, 96] on button "warning_amber" at bounding box center [216, 97] width 8 height 8
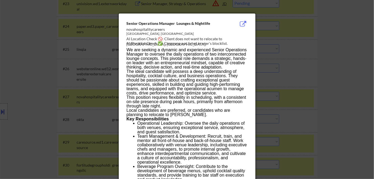
click at [312, 103] on div at bounding box center [187, 89] width 374 height 179
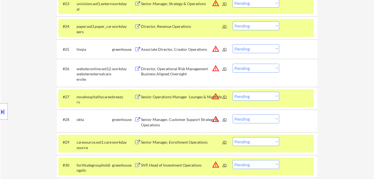
click at [189, 96] on div "Senior Operations Manager Lounges & Nightlife" at bounding box center [182, 96] width 82 height 5
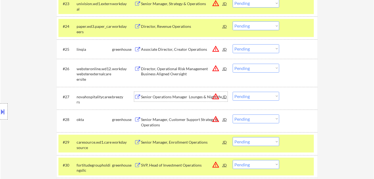
click at [249, 99] on select "Choose an option... Pending Applied Excluded (Questions) Excluded (Expired) Exc…" at bounding box center [256, 96] width 47 height 9
click at [233, 92] on select "Choose an option... Pending Applied Excluded (Questions) Excluded (Expired) Exc…" at bounding box center [256, 96] width 47 height 9
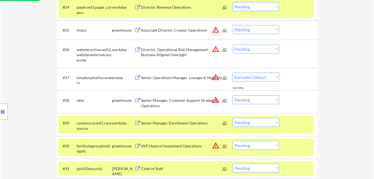
select select ""pending""
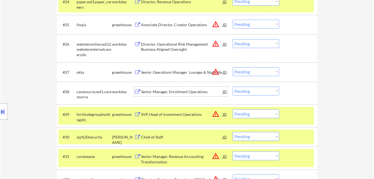
click at [178, 93] on div "Senior Manager, Enrollment Operations" at bounding box center [182, 91] width 82 height 5
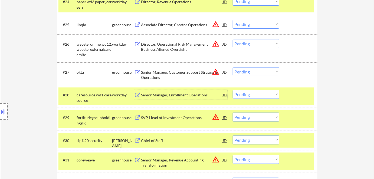
click at [245, 94] on select "Choose an option... Pending Applied Excluded (Questions) Excluded (Expired) Exc…" at bounding box center [256, 94] width 47 height 9
click at [233, 90] on select "Choose an option... Pending Applied Excluded (Questions) Excluded (Expired) Exc…" at bounding box center [256, 94] width 47 height 9
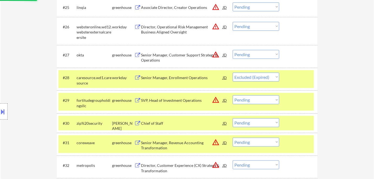
scroll to position [711, 0]
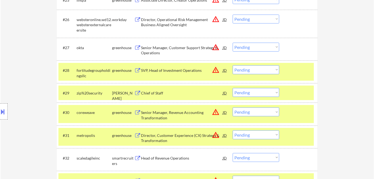
click at [196, 70] on div "SVP, Head of Investment Operations" at bounding box center [182, 70] width 82 height 5
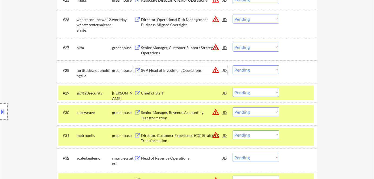
drag, startPoint x: 248, startPoint y: 69, endPoint x: 250, endPoint y: 74, distance: 4.5
click at [248, 69] on select "Choose an option... Pending Applied Excluded (Questions) Excluded (Expired) Exc…" at bounding box center [256, 69] width 47 height 9
click at [233, 65] on select "Choose an option... Pending Applied Excluded (Questions) Excluded (Expired) Exc…" at bounding box center [256, 69] width 47 height 9
select select ""pending""
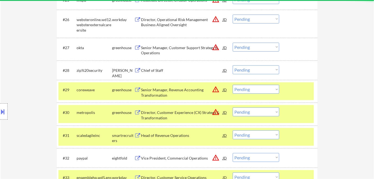
click at [160, 94] on div "Senior Manager, Revenue Accounting Transformation" at bounding box center [182, 92] width 82 height 11
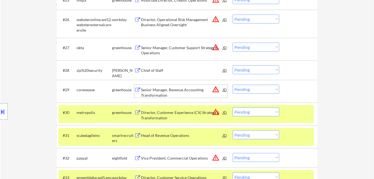
drag, startPoint x: 246, startPoint y: 89, endPoint x: 247, endPoint y: 93, distance: 4.4
click at [246, 89] on select "Choose an option... Pending Applied Excluded (Questions) Excluded (Expired) Exc…" at bounding box center [256, 89] width 47 height 9
click at [233, 85] on select "Choose an option... Pending Applied Excluded (Questions) Excluded (Expired) Exc…" at bounding box center [256, 89] width 47 height 9
select select ""pending""
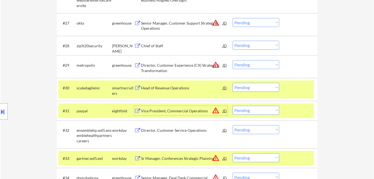
click at [186, 113] on div "Vice President, Commercial Operations" at bounding box center [182, 110] width 82 height 5
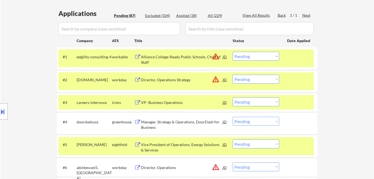
scroll to position [123, 0]
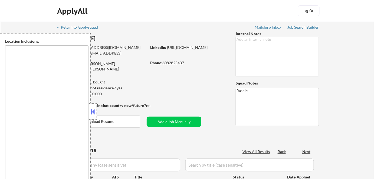
type textarea "[GEOGRAPHIC_DATA], [GEOGRAPHIC_DATA] [GEOGRAPHIC_DATA], [GEOGRAPHIC_DATA] [GEOG…"
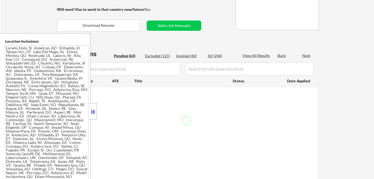
scroll to position [98, 0]
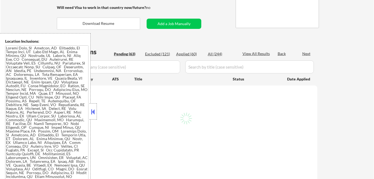
select select ""pending""
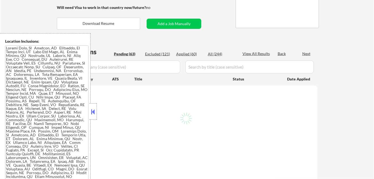
select select ""pending""
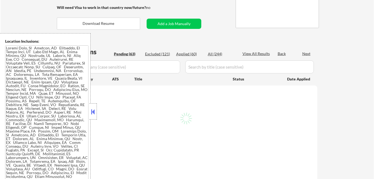
select select ""pending""
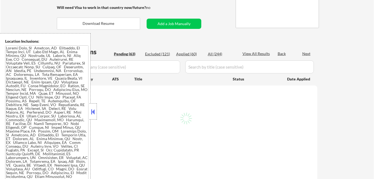
select select ""pending""
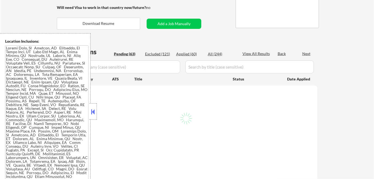
select select ""pending""
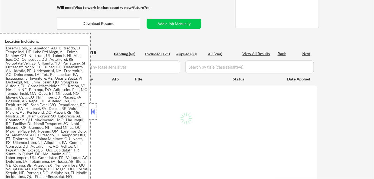
select select ""pending""
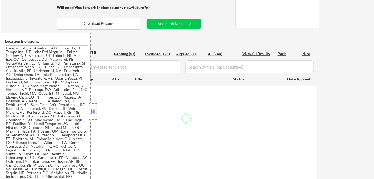
select select ""pending""
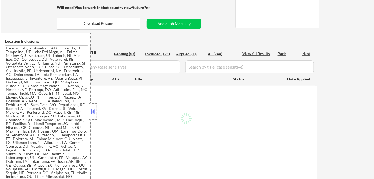
select select ""pending""
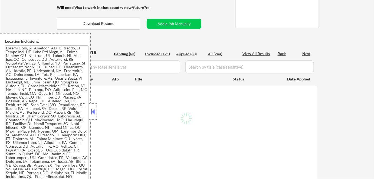
select select ""pending""
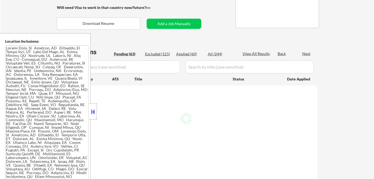
select select ""pending""
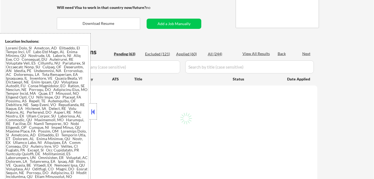
select select ""pending""
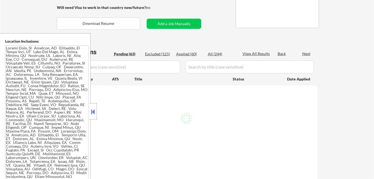
select select ""pending""
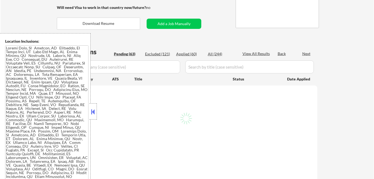
select select ""pending""
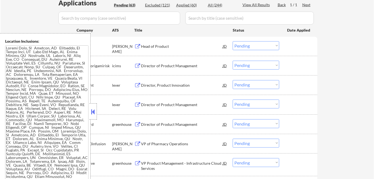
scroll to position [147, 0]
click at [94, 118] on div at bounding box center [93, 112] width 8 height 16
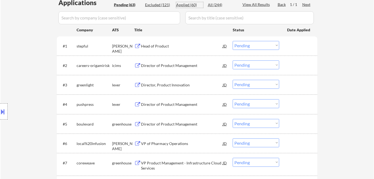
click at [190, 6] on div "Applied (60)" at bounding box center [189, 4] width 27 height 5
select select ""applied""
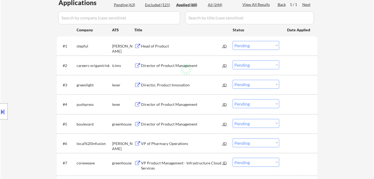
select select ""applied""
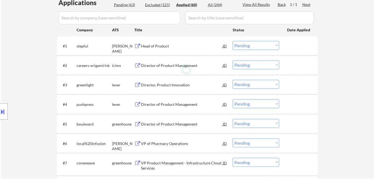
select select ""applied""
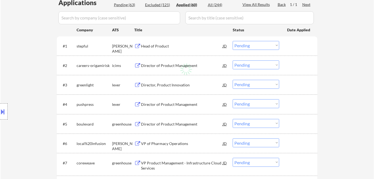
select select ""applied""
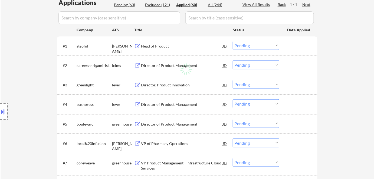
select select ""applied""
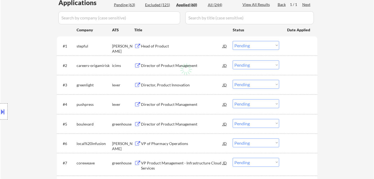
select select ""applied""
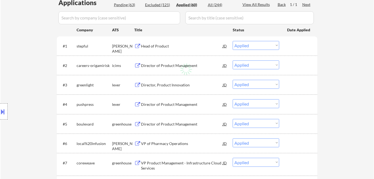
select select ""applied""
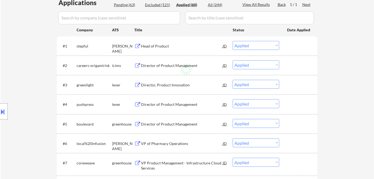
select select ""applied""
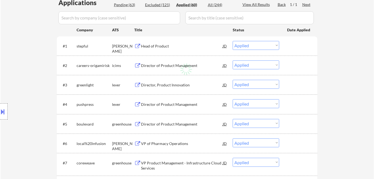
select select ""applied""
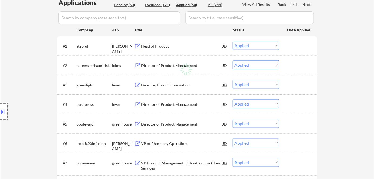
select select ""applied""
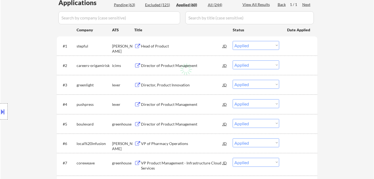
select select ""applied""
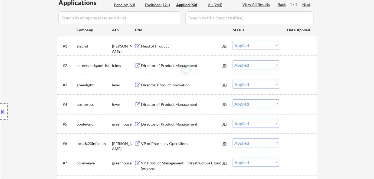
select select ""applied""
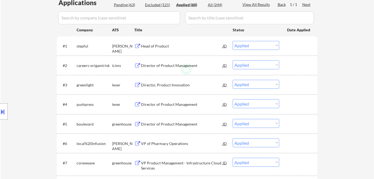
select select ""applied""
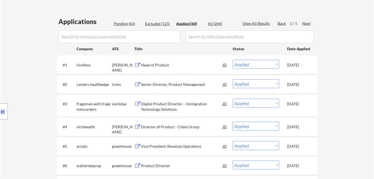
scroll to position [127, 0]
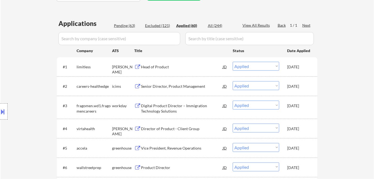
click at [129, 23] on div "Pending (63)" at bounding box center [127, 25] width 27 height 5
select select ""pending""
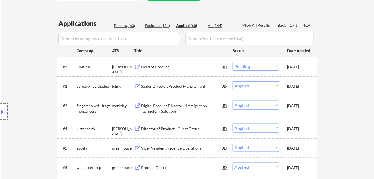
select select ""pending""
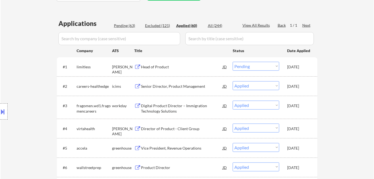
select select ""pending""
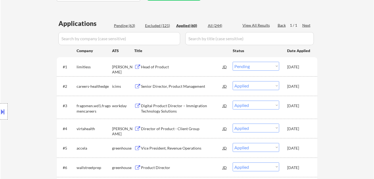
select select ""pending""
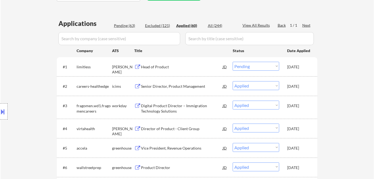
select select ""pending""
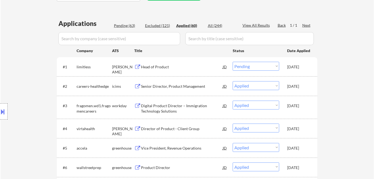
select select ""pending""
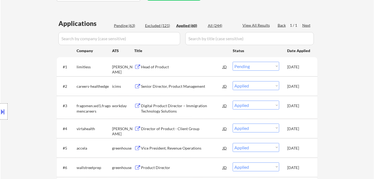
select select ""pending""
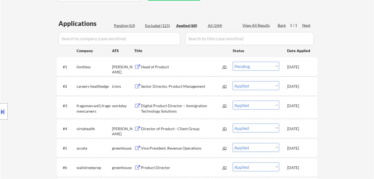
select select ""pending""
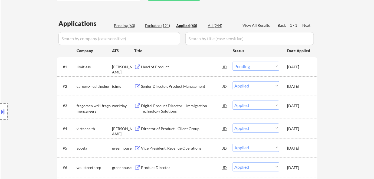
select select ""pending""
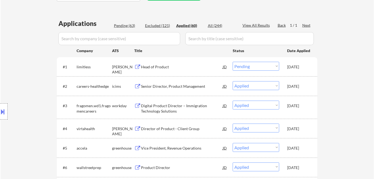
select select ""pending""
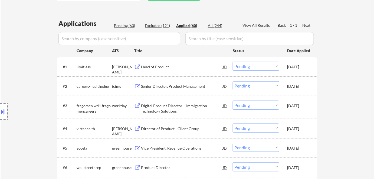
select select ""pending""
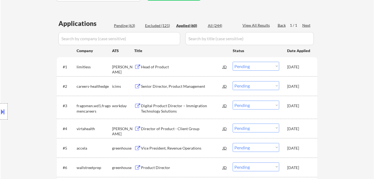
select select ""pending""
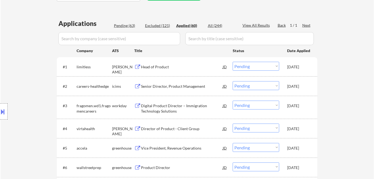
select select ""pending""
